Goal: Task Accomplishment & Management: Manage account settings

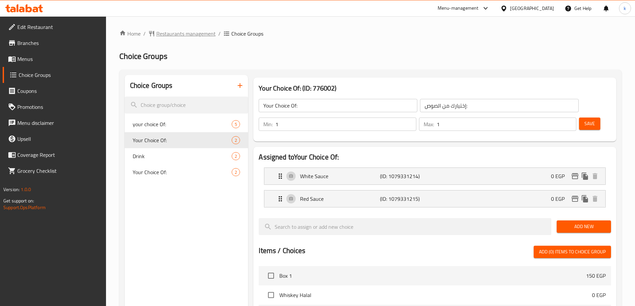
click at [178, 32] on span "Restaurants management" at bounding box center [185, 34] width 59 height 8
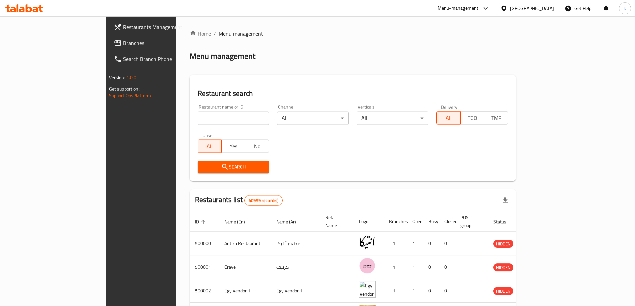
click at [108, 51] on link "Search Branch Phone" at bounding box center [159, 59] width 103 height 16
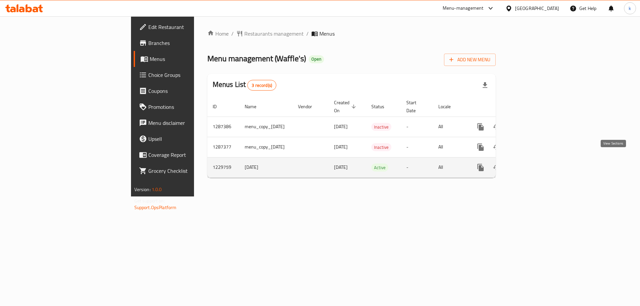
click at [532, 164] on icon "enhanced table" at bounding box center [528, 168] width 8 height 8
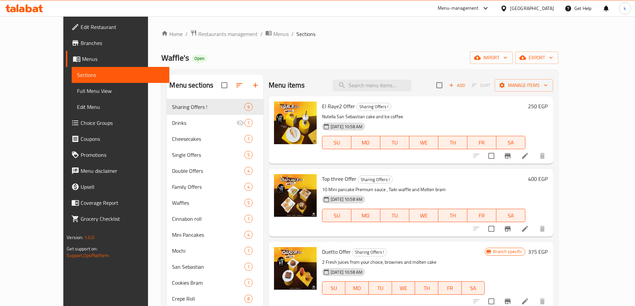
click at [81, 125] on span "Choice Groups" at bounding box center [122, 123] width 83 height 8
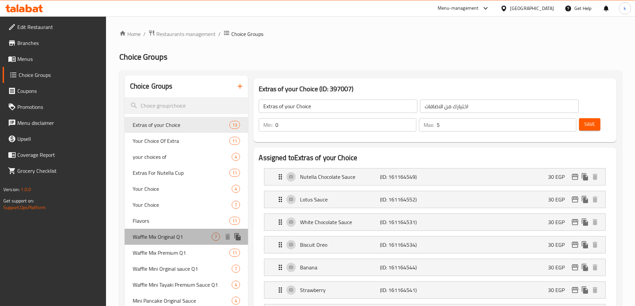
click at [186, 242] on div "Waffle Mix Original Q1 7" at bounding box center [187, 237] width 124 height 16
type input "Waffle Mix Original Q1"
type input "وافل ميكس اورجينال الربع 1"
type input "1"
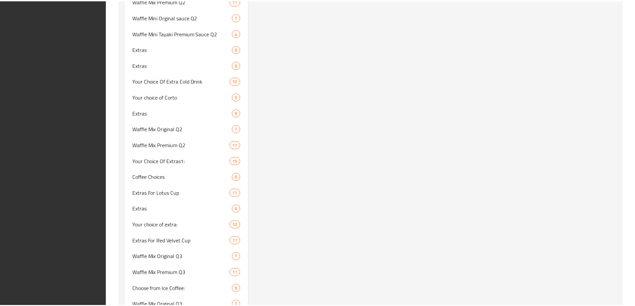
scroll to position [1559, 0]
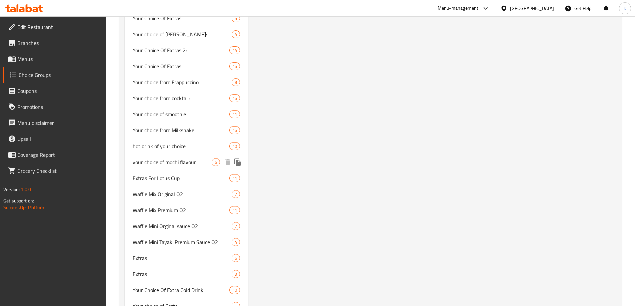
scroll to position [1159, 0]
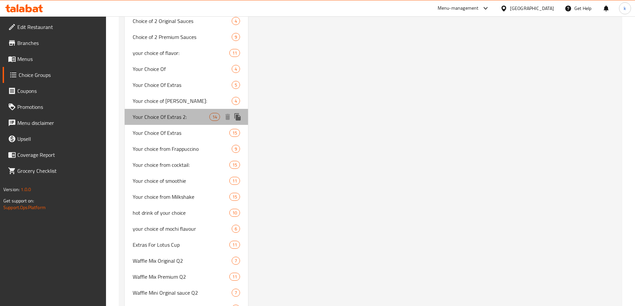
click at [183, 120] on span "Your Choice Of Extras 2:" at bounding box center [171, 117] width 77 height 8
type input "Your Choice Of Extras 2:"
type input "إختيارك من الإضافات 2:"
type input "0"
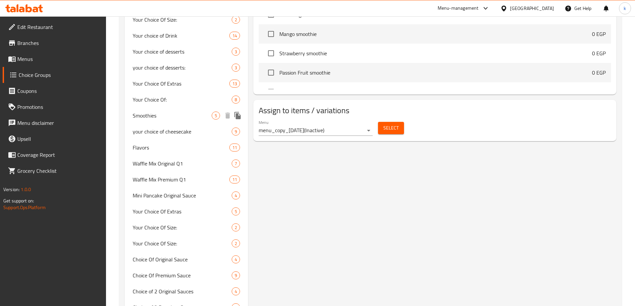
scroll to position [666, 0]
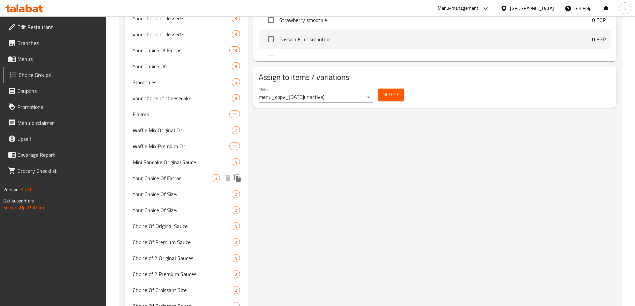
click at [189, 184] on div "Your Choice Of Extras 5" at bounding box center [187, 178] width 124 height 16
type input "Your Choice Of Extras"
type input "إختيارك من الإضافات"
type input "2"
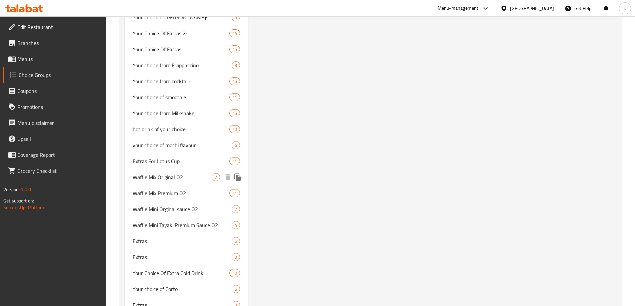
scroll to position [1256, 0]
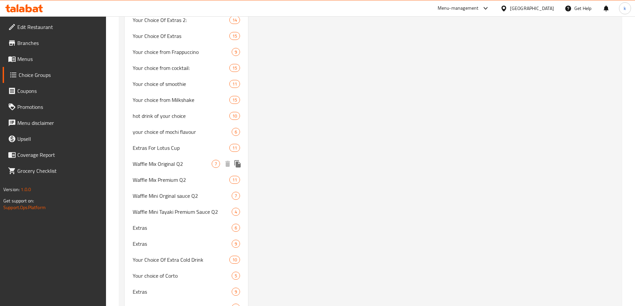
click at [182, 162] on span "Waffle Mix Original Q2" at bounding box center [172, 164] width 79 height 8
type input "Waffle Mix Original Q2"
type input "وافل ميكس اورجينال الربع 2"
type input "1"
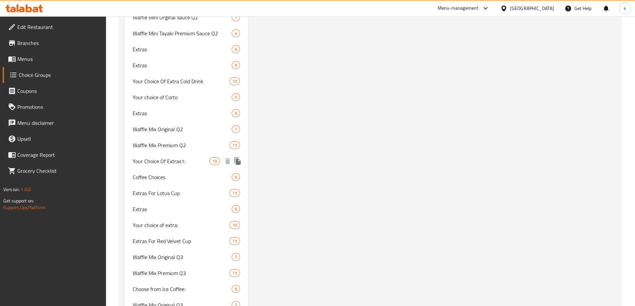
scroll to position [1393, 0]
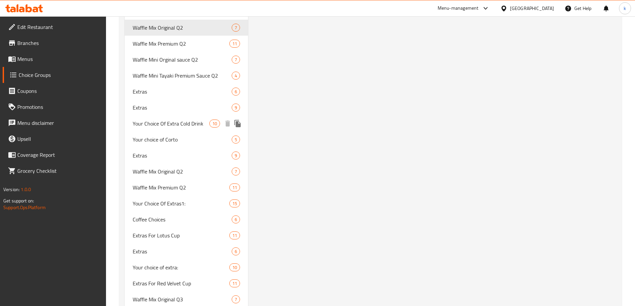
click at [149, 123] on span "Your Choice Of Extra Cold Drink" at bounding box center [171, 124] width 77 height 8
type input "Your Choice Of Extra Cold Drink"
type input "اختيارك من المشروب البارد الإضافي"
type input "0"
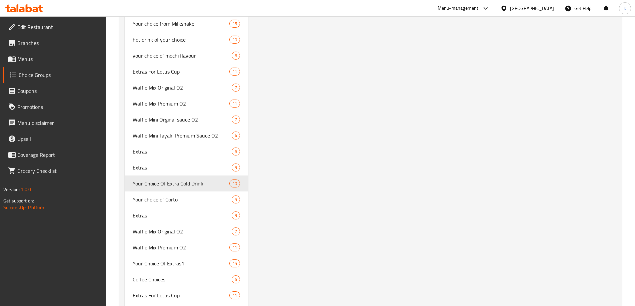
scroll to position [1539, 0]
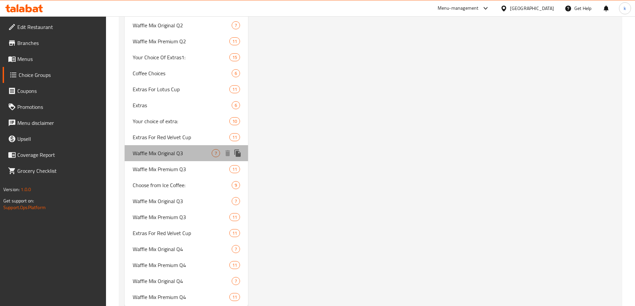
click at [180, 147] on div "Waffle Mix Original Q3 7" at bounding box center [187, 153] width 124 height 16
type input "Waffle Mix Original Q3"
type input "وافل ميكس اورجينال الربع 3"
type input "1"
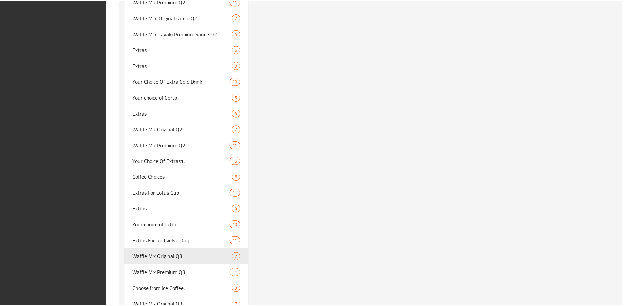
scroll to position [1559, 0]
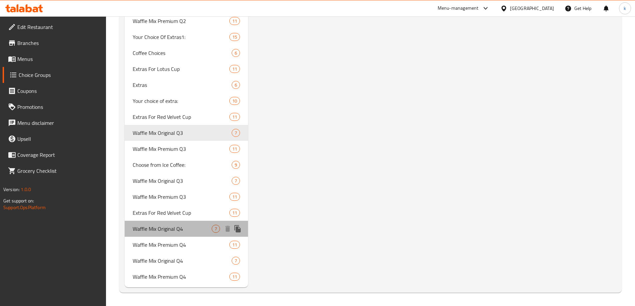
click at [200, 228] on span "Waffle Mix Original Q4" at bounding box center [172, 229] width 79 height 8
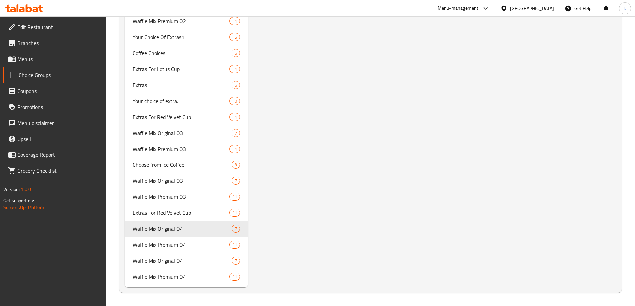
type input "Waffle Mix Original Q4"
type input "وافل ميكس اورجينال الربع 4"
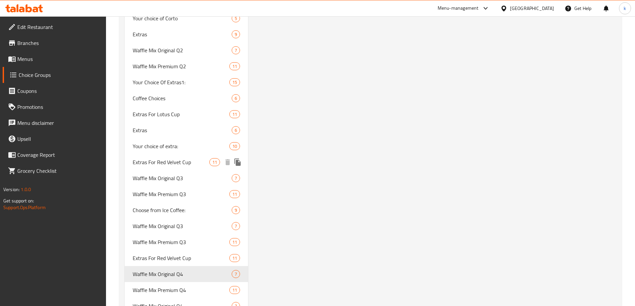
scroll to position [1526, 0]
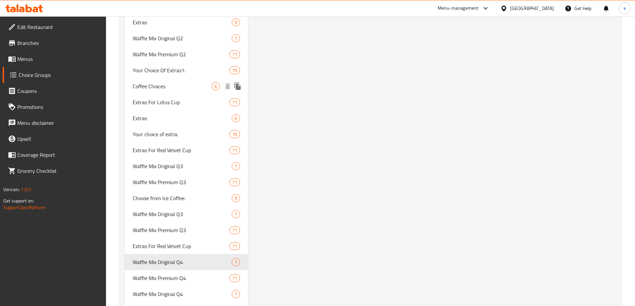
click at [174, 73] on span "Your Choice Of Extras1:" at bounding box center [181, 70] width 97 height 8
type input "Your Choice Of Extras1:"
type input "اختيارك من الاضافات 1:"
type input "0"
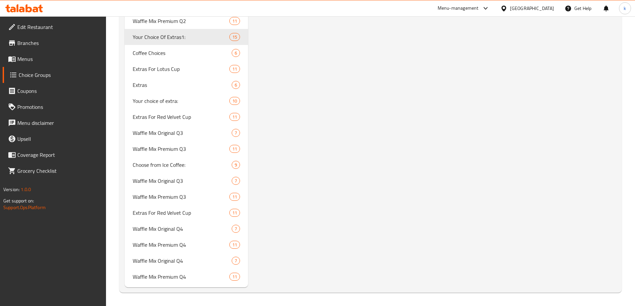
scroll to position [1426, 0]
